Goal: Navigation & Orientation: Understand site structure

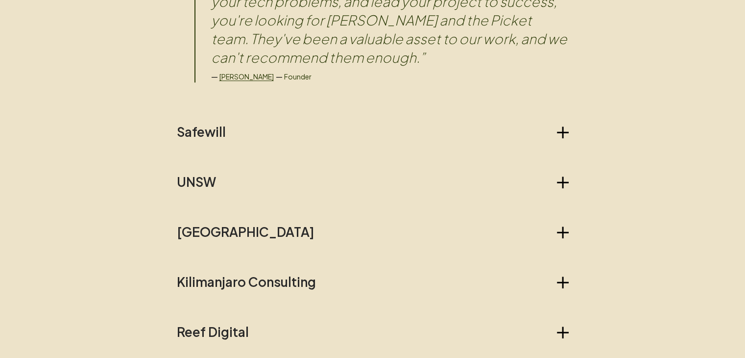
scroll to position [973, 0]
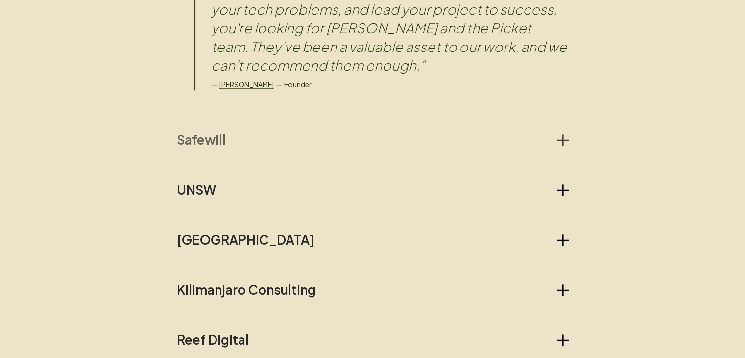
click at [207, 135] on h2 "Safewill" at bounding box center [201, 140] width 49 height 16
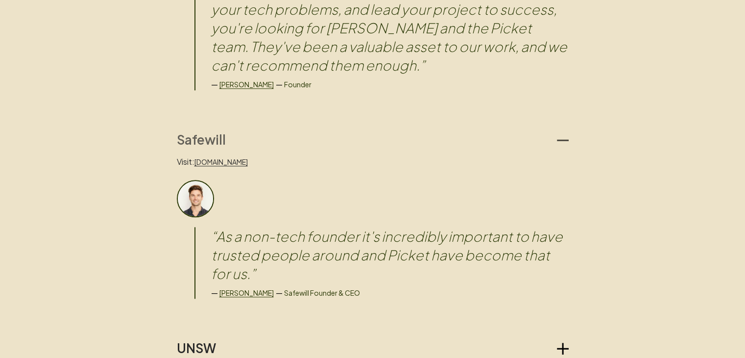
click at [207, 135] on h2 "Safewill" at bounding box center [201, 140] width 49 height 16
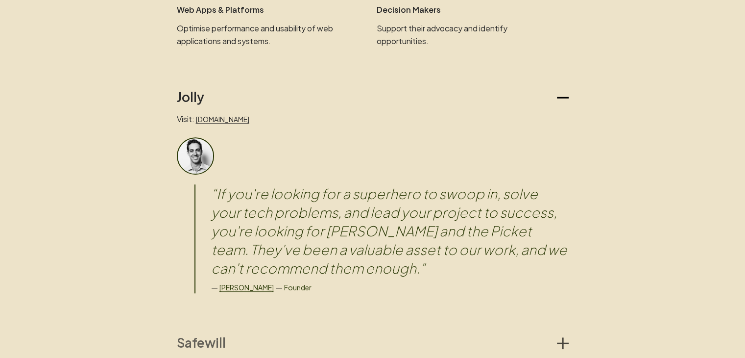
scroll to position [770, 0]
click at [261, 95] on button "Jolly" at bounding box center [373, 98] width 392 height 16
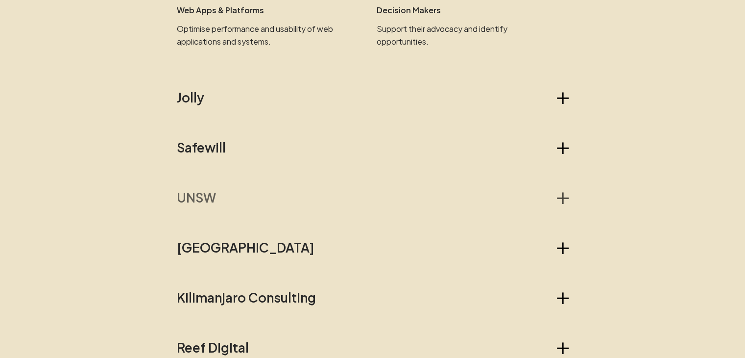
click at [231, 203] on button "UNSW" at bounding box center [373, 198] width 392 height 16
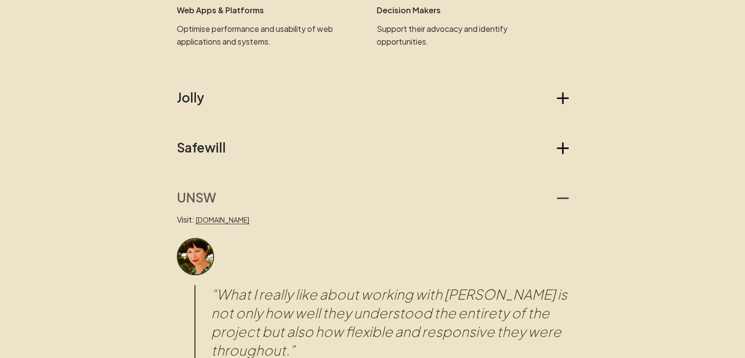
click at [231, 203] on button "UNSW" at bounding box center [373, 198] width 392 height 16
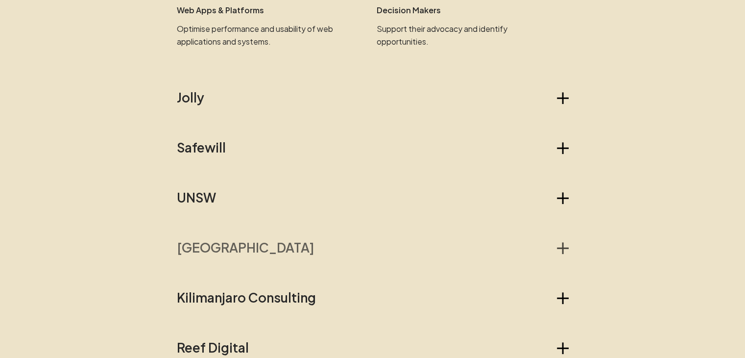
click at [226, 251] on h2 "[GEOGRAPHIC_DATA]" at bounding box center [246, 248] width 138 height 16
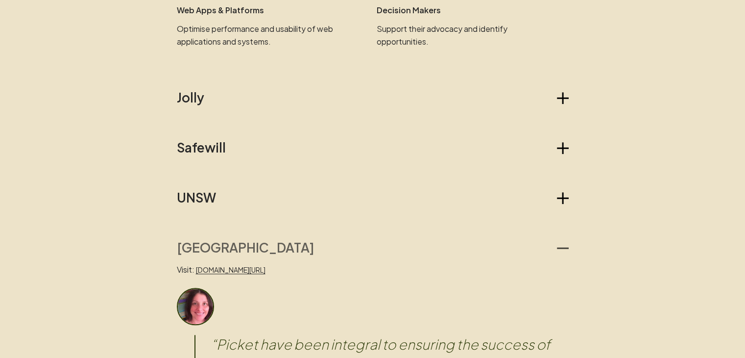
click at [227, 244] on h2 "[GEOGRAPHIC_DATA]" at bounding box center [246, 248] width 138 height 16
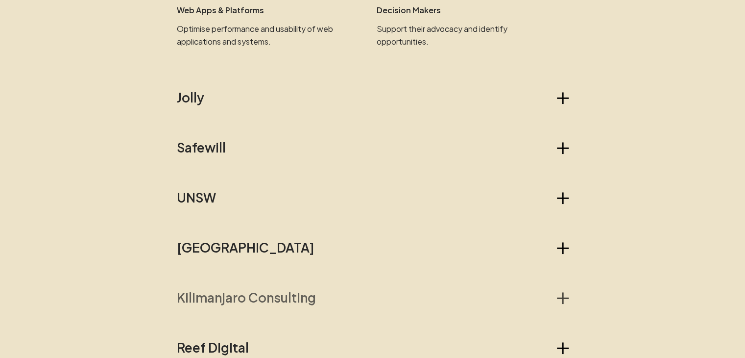
click at [224, 295] on h2 "Kilimanjaro Consulting" at bounding box center [246, 298] width 139 height 16
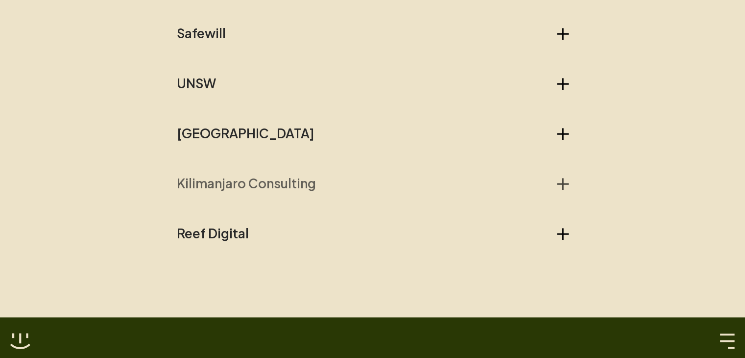
scroll to position [891, 0]
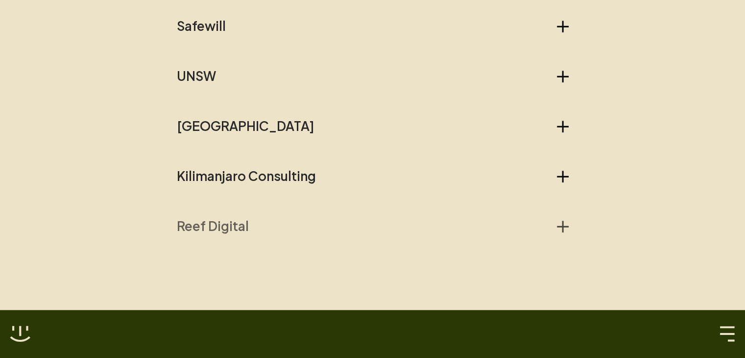
click at [233, 224] on h2 "Reef Digital" at bounding box center [213, 226] width 72 height 16
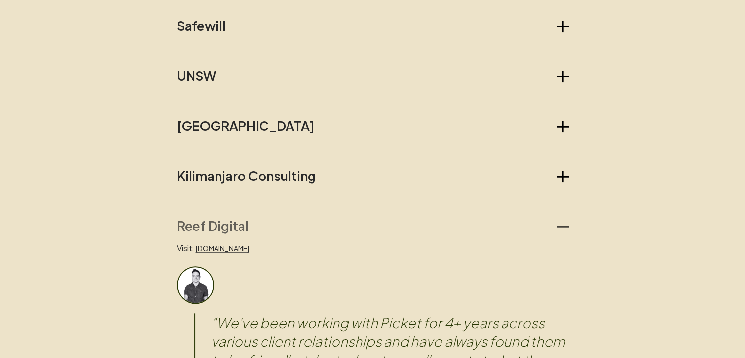
click at [233, 224] on h2 "Reef Digital" at bounding box center [213, 226] width 72 height 16
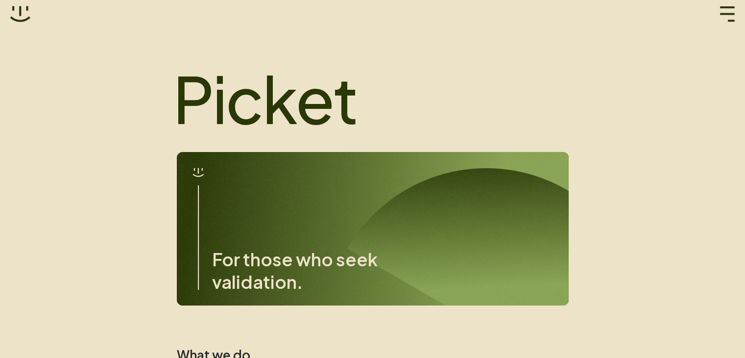
scroll to position [0, 0]
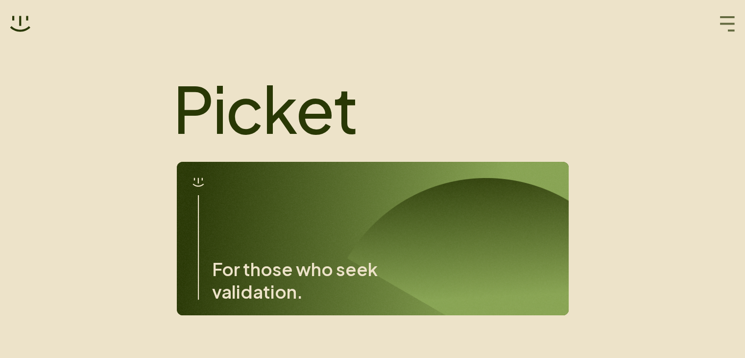
click at [728, 28] on icon "button" at bounding box center [728, 24] width 16 height 16
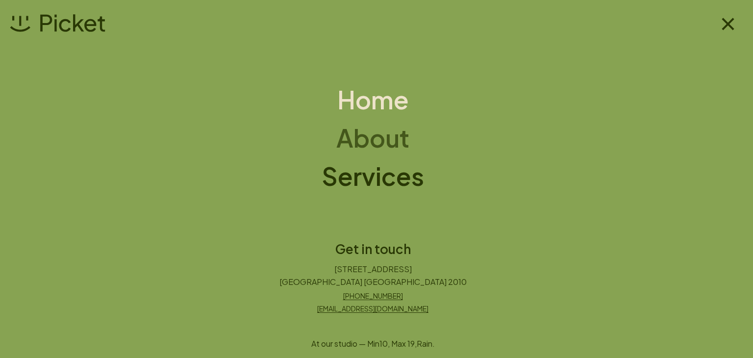
click at [383, 142] on h1 "About" at bounding box center [372, 137] width 73 height 25
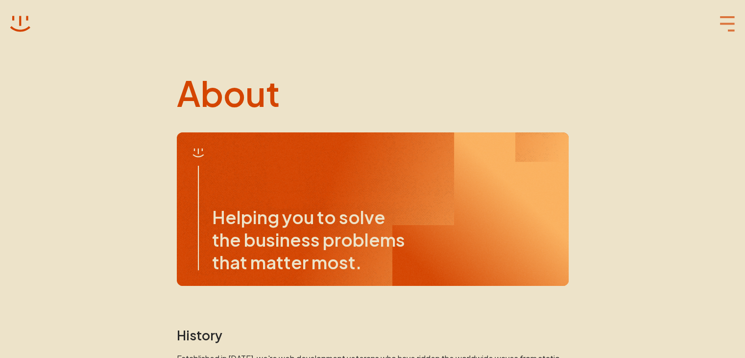
click at [733, 20] on icon "button" at bounding box center [728, 24] width 16 height 16
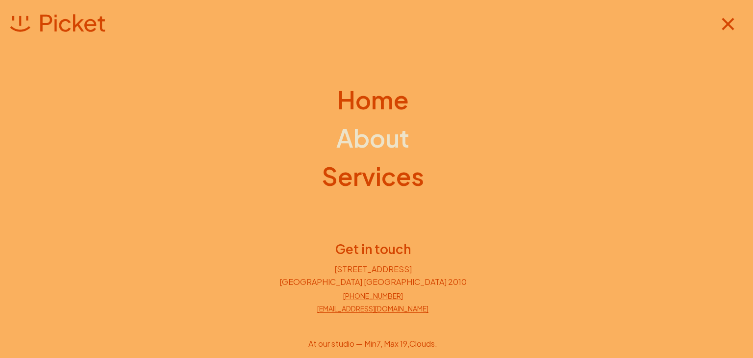
click at [404, 196] on div "Home About Services Get in touch [STREET_ADDRESS] [PHONE_NUMBER] [EMAIL_ADDRESS…" at bounding box center [376, 179] width 753 height 358
click at [392, 173] on h1 "Services" at bounding box center [372, 176] width 102 height 25
